Goal: Use online tool/utility: Utilize a website feature to perform a specific function

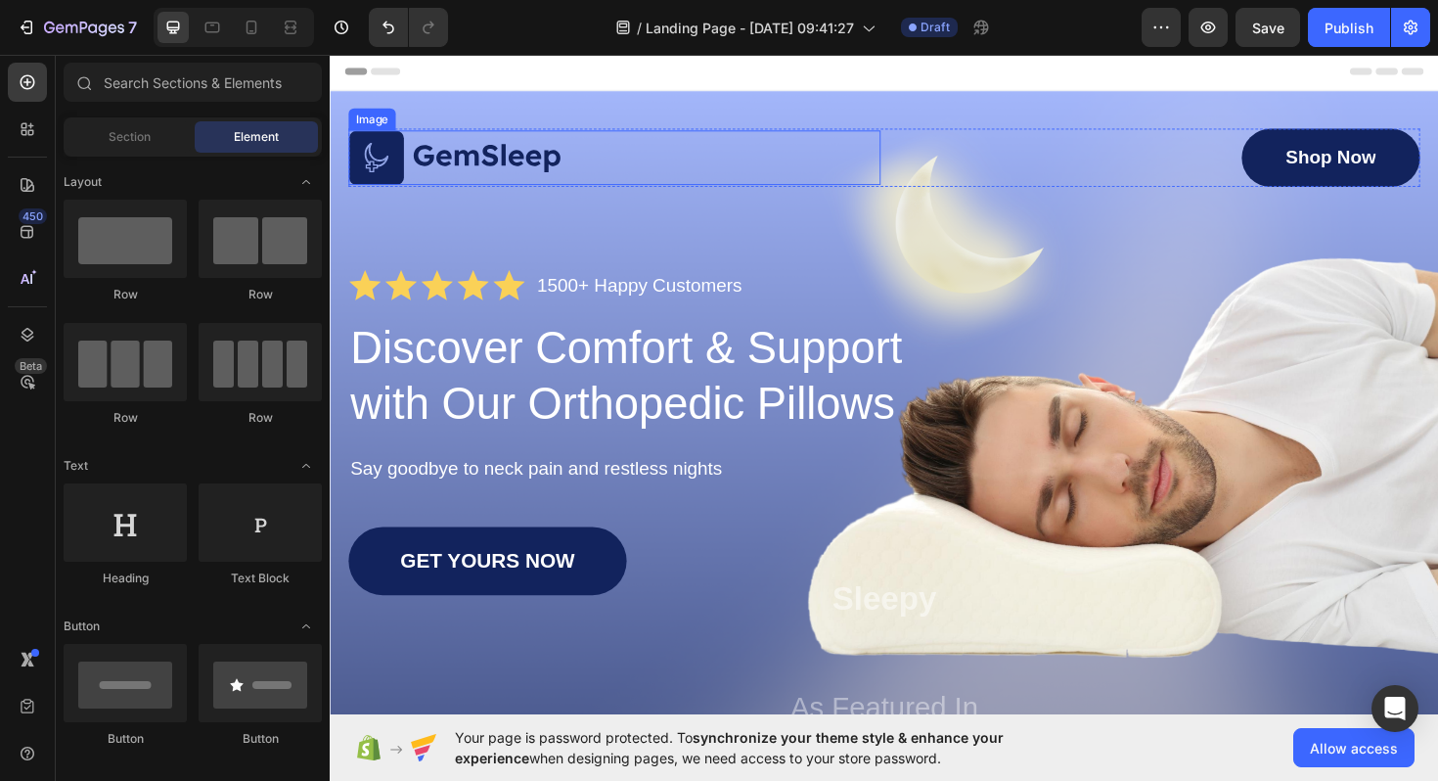
click at [517, 154] on img at bounding box center [462, 164] width 226 height 59
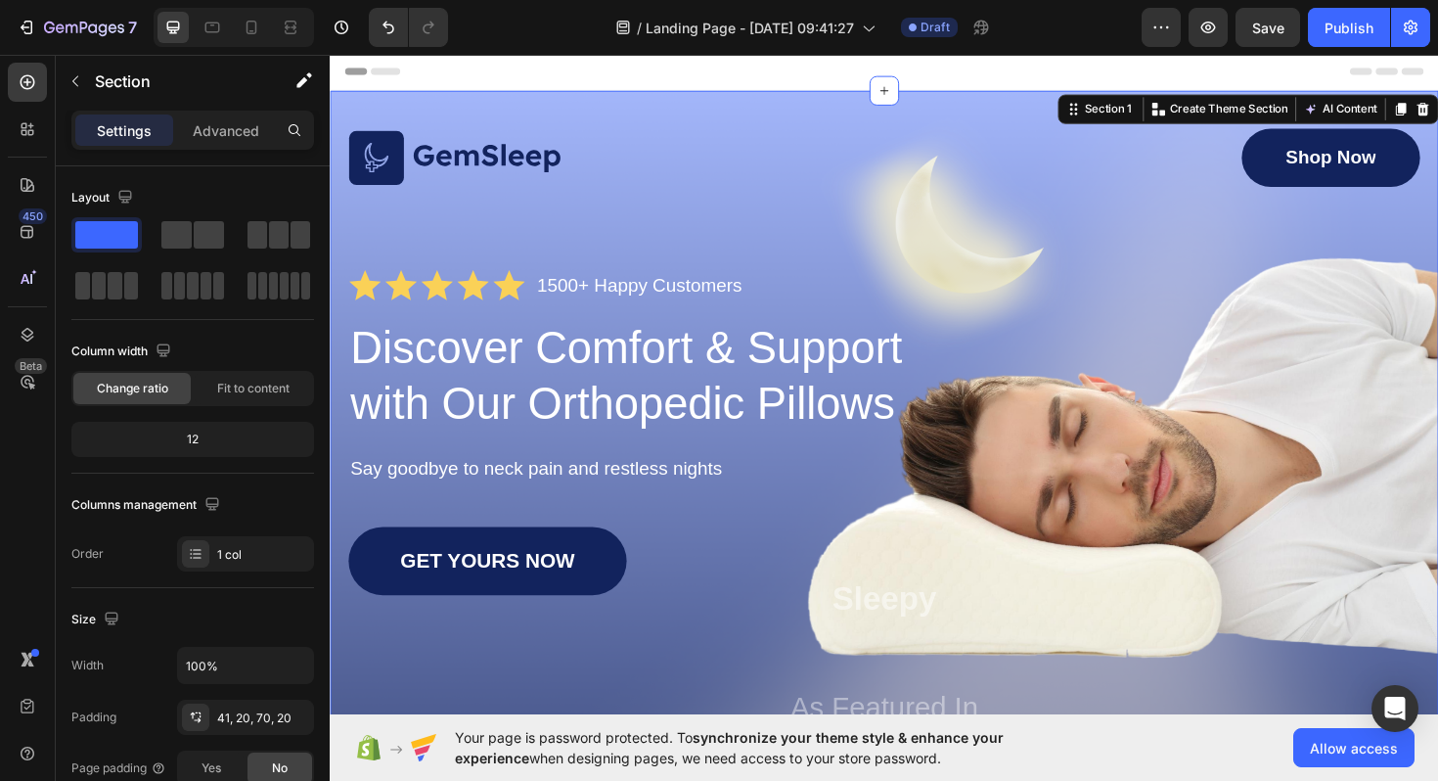
click at [993, 118] on div "Image Shop Now Button Row Icon Icon Icon Icon Icon Icon List 1500+ Happy Custom…" at bounding box center [917, 510] width 1174 height 834
click at [114, 237] on span at bounding box center [106, 234] width 63 height 27
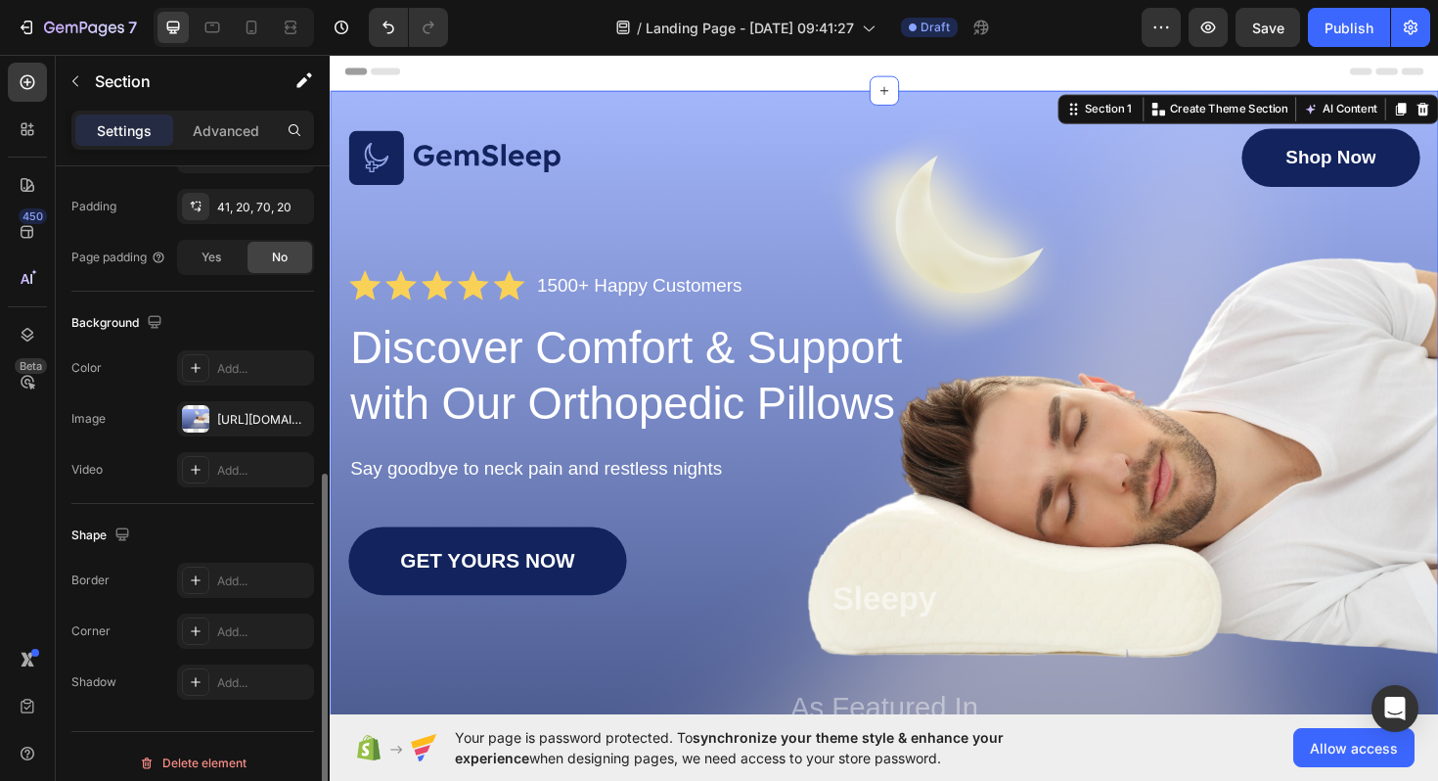
scroll to position [523, 0]
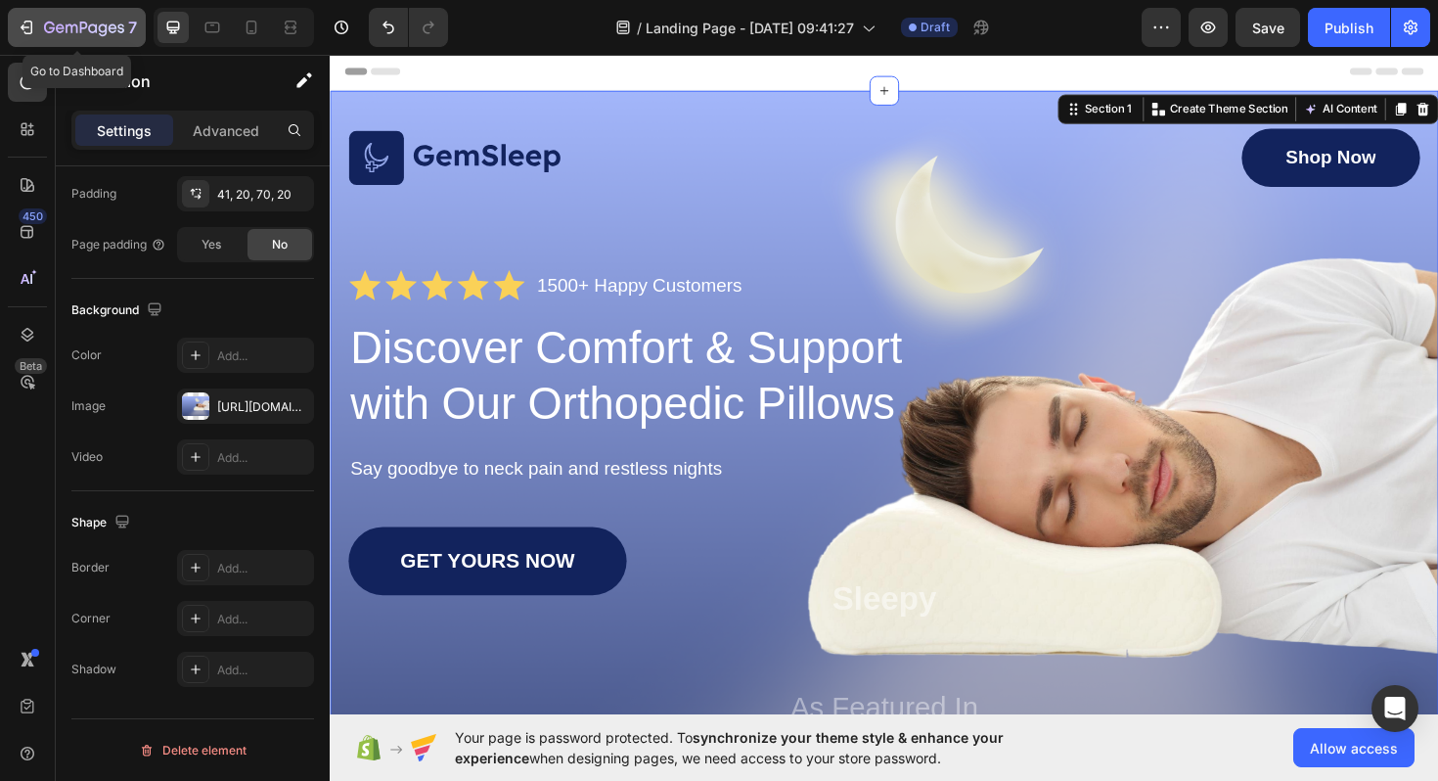
click at [40, 25] on div "7" at bounding box center [77, 27] width 120 height 23
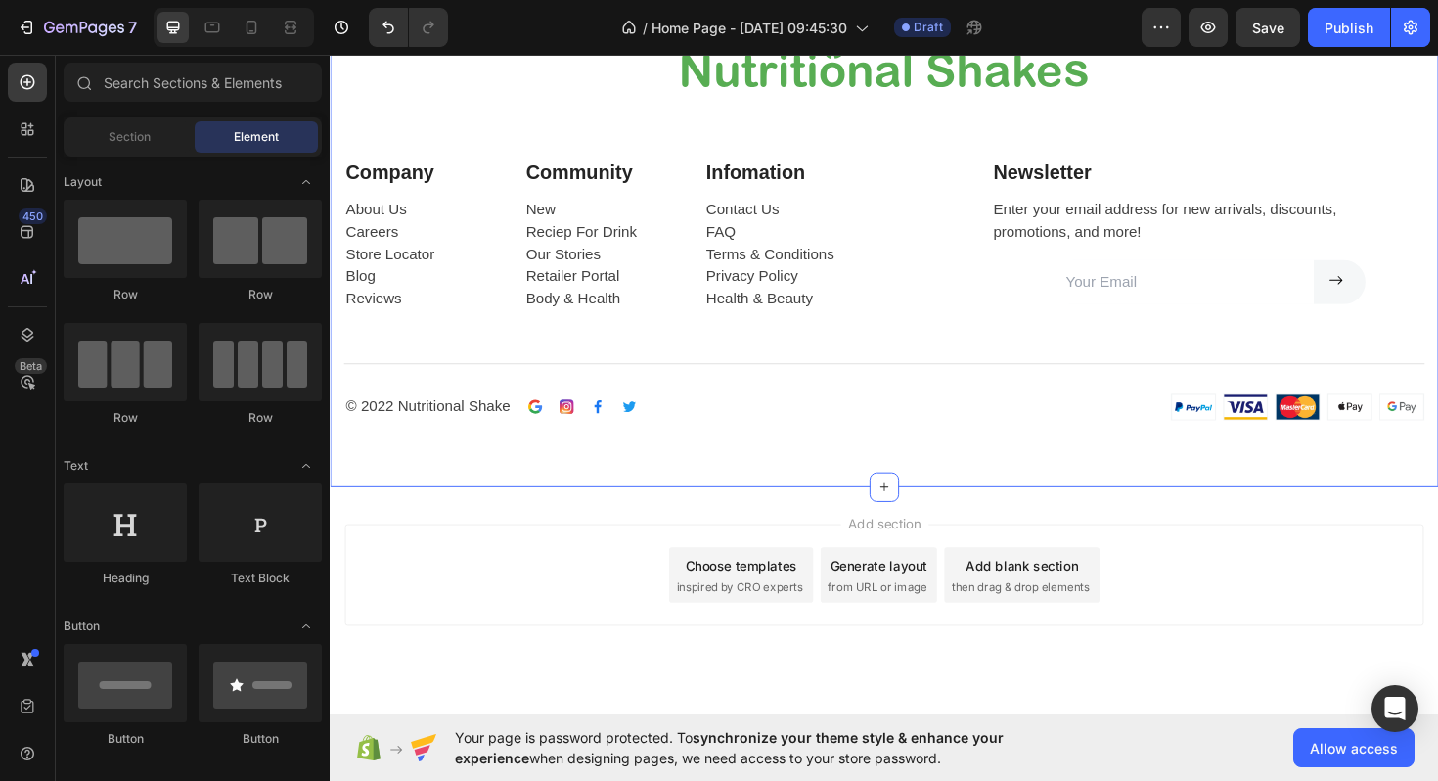
scroll to position [5533, 0]
